Goal: Information Seeking & Learning: Learn about a topic

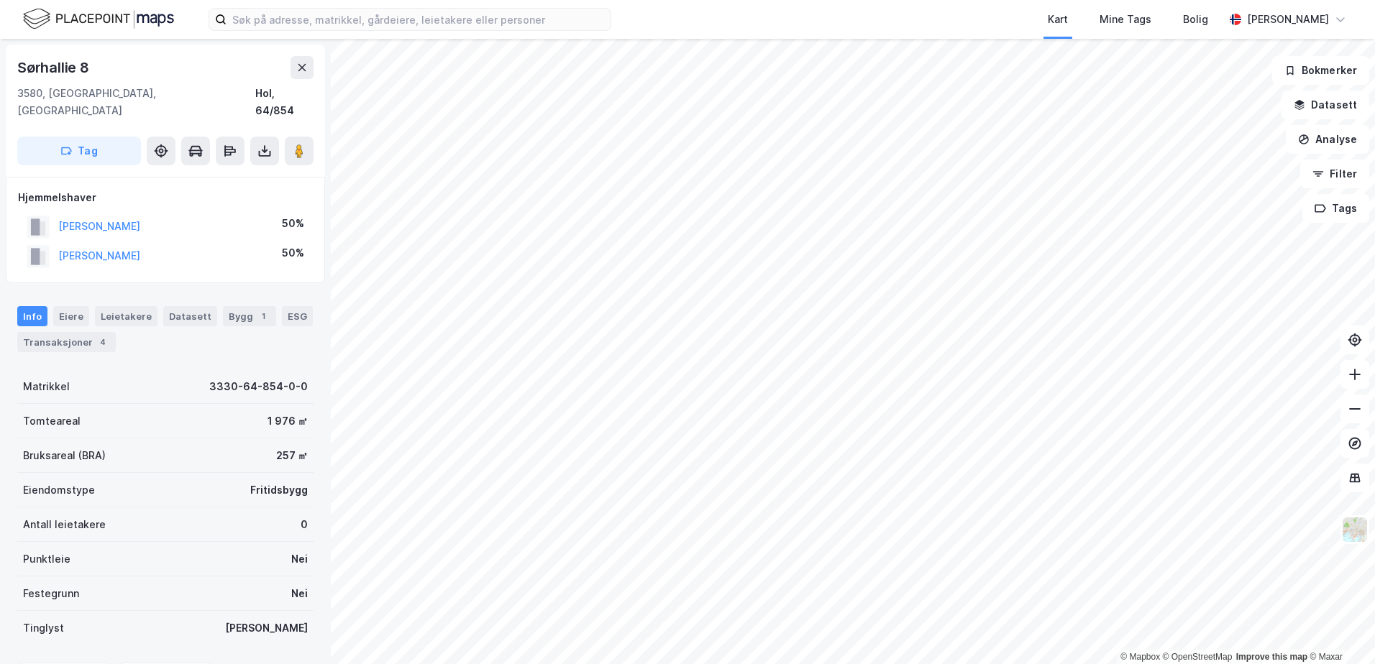
scroll to position [1, 0]
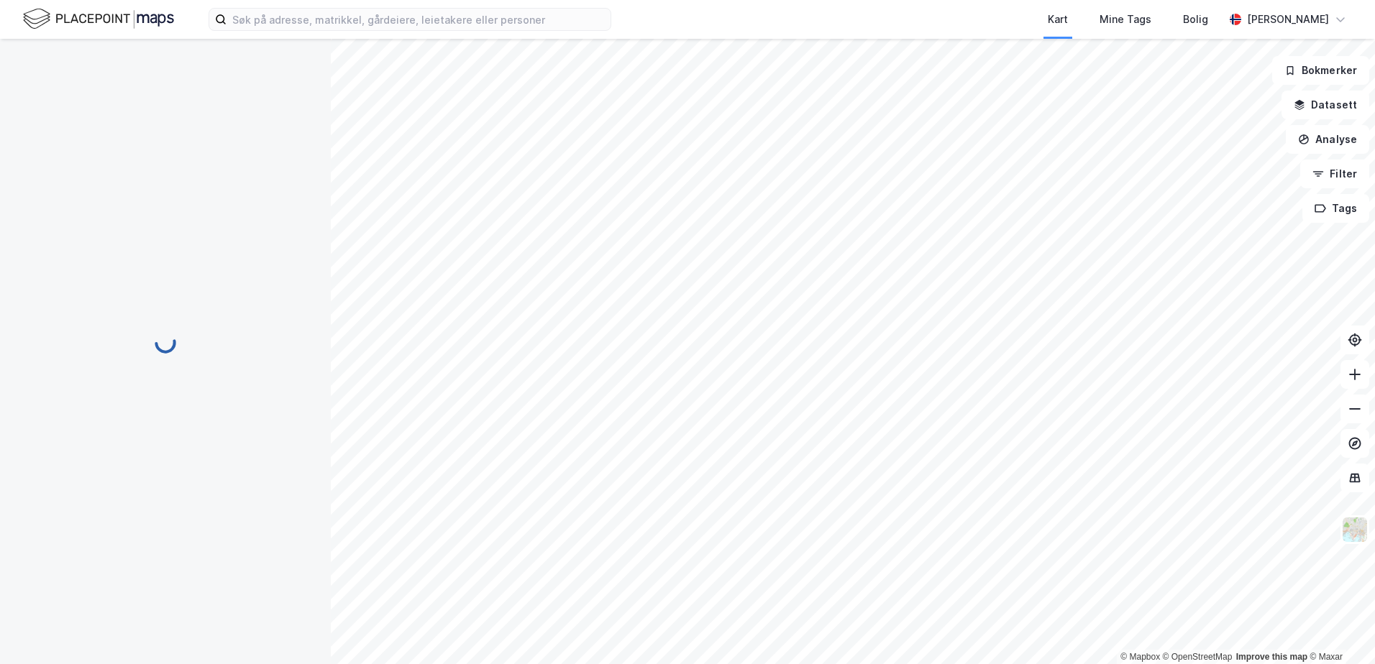
scroll to position [1, 0]
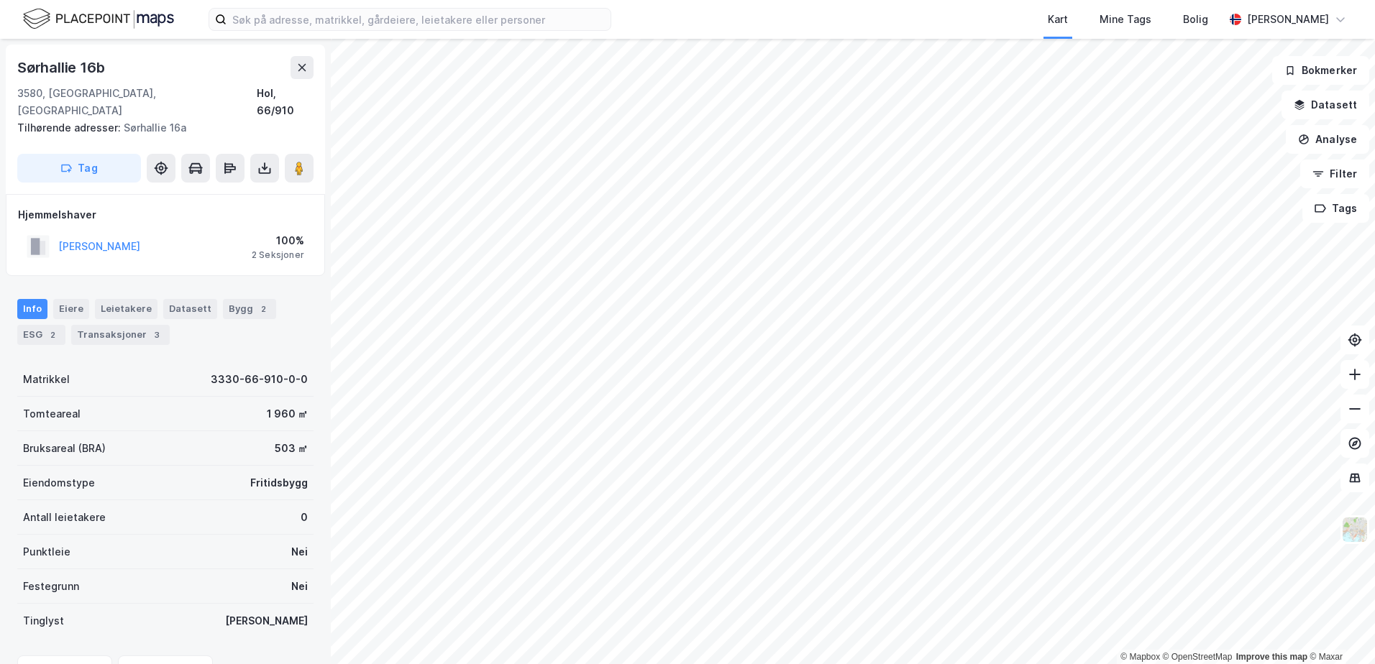
scroll to position [1, 0]
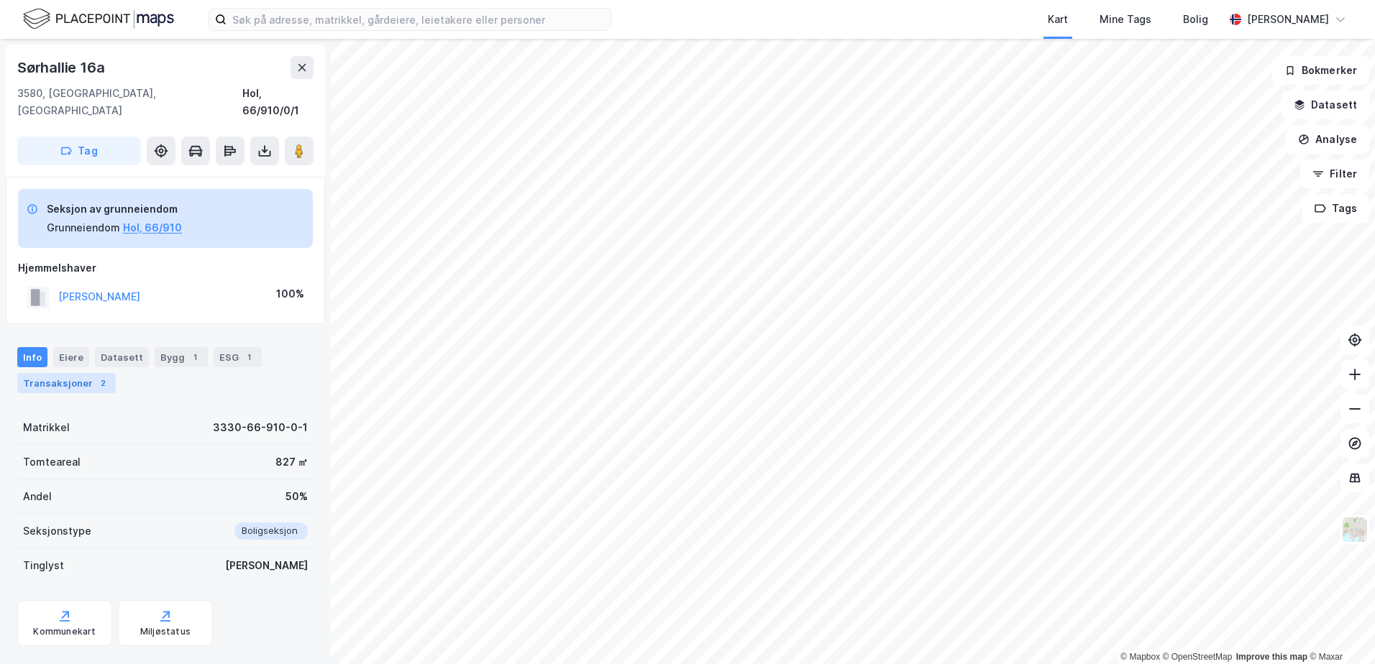
click at [63, 373] on div "Transaksjoner 2" at bounding box center [66, 383] width 99 height 20
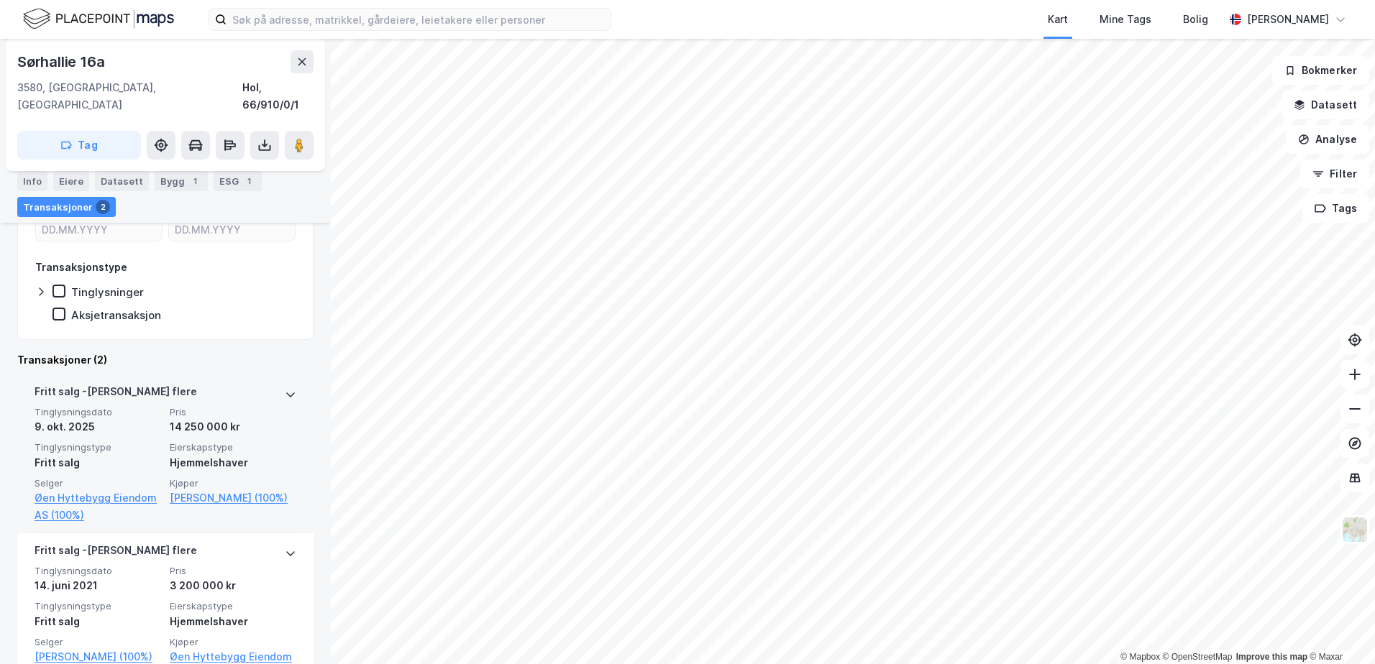
scroll to position [315, 0]
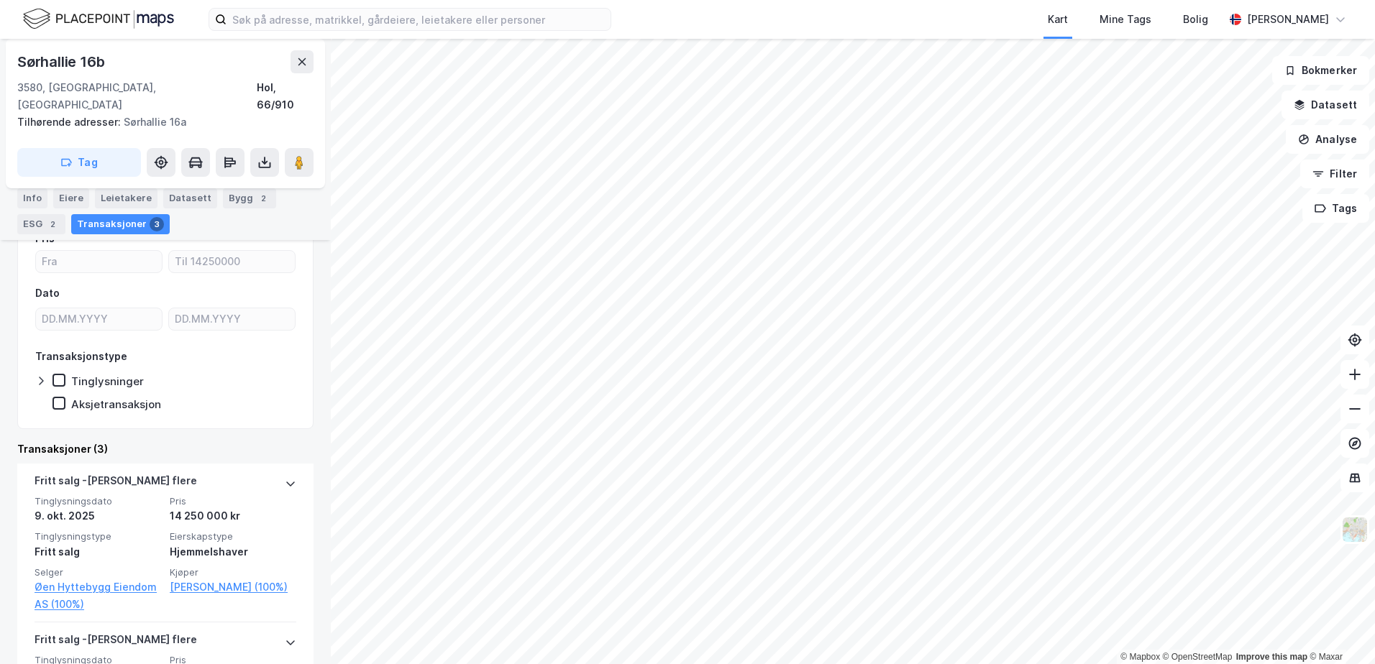
scroll to position [144, 0]
